Goal: Task Accomplishment & Management: Use online tool/utility

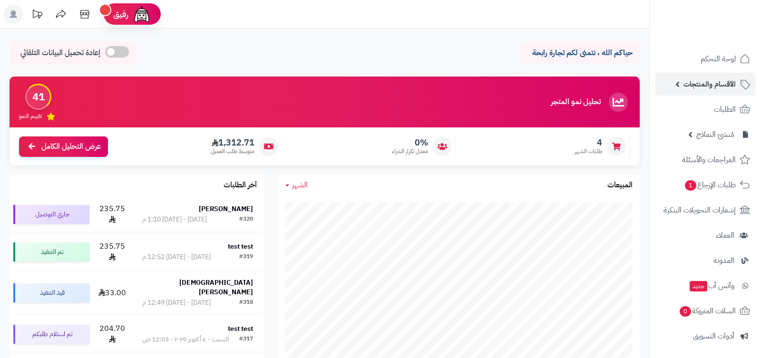
click at [712, 95] on link "الأقسام والمنتجات" at bounding box center [706, 84] width 100 height 23
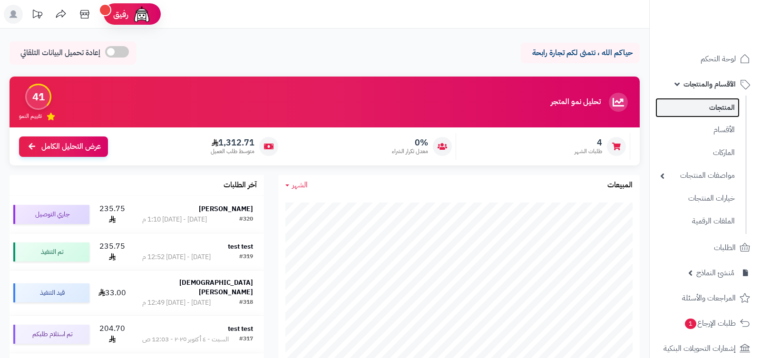
click at [706, 114] on link "المنتجات" at bounding box center [698, 108] width 84 height 20
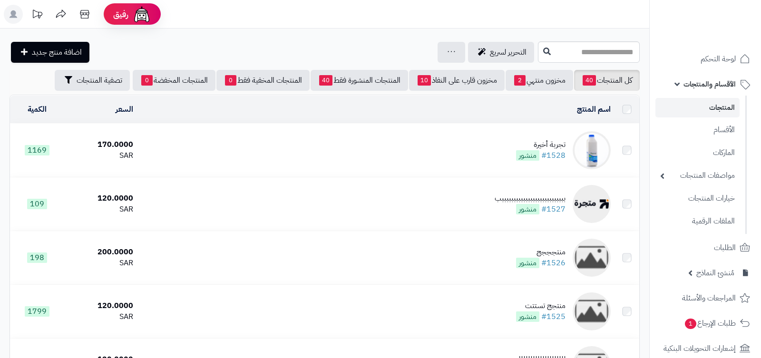
click at [448, 53] on icon at bounding box center [452, 52] width 8 height 6
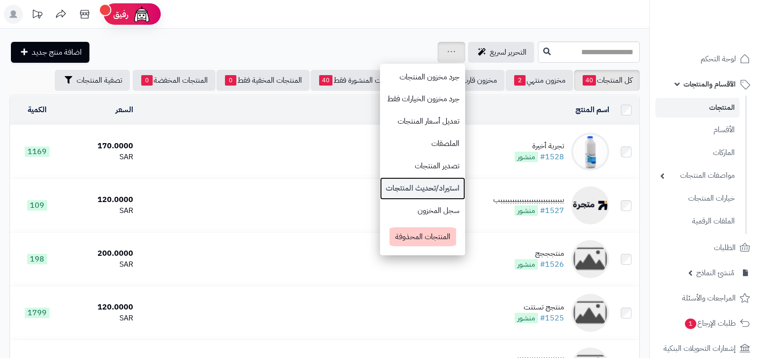
click at [414, 193] on link "استيراد/تحديث المنتجات" at bounding box center [422, 188] width 85 height 22
